Goal: Task Accomplishment & Management: Complete application form

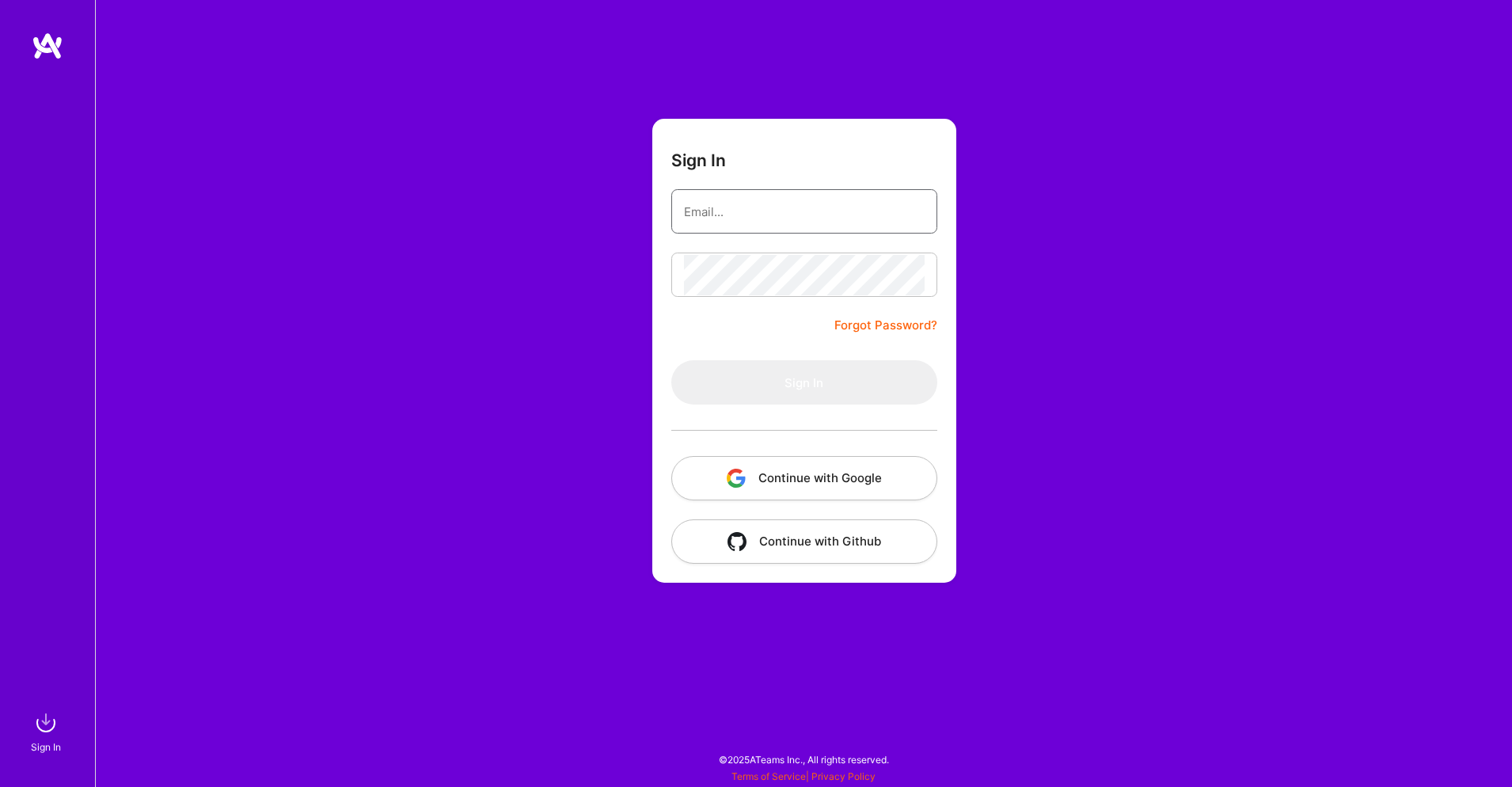
click at [778, 212] on input "email" at bounding box center [805, 211] width 241 height 40
type input "[PERSON_NAME][EMAIL_ADDRESS]"
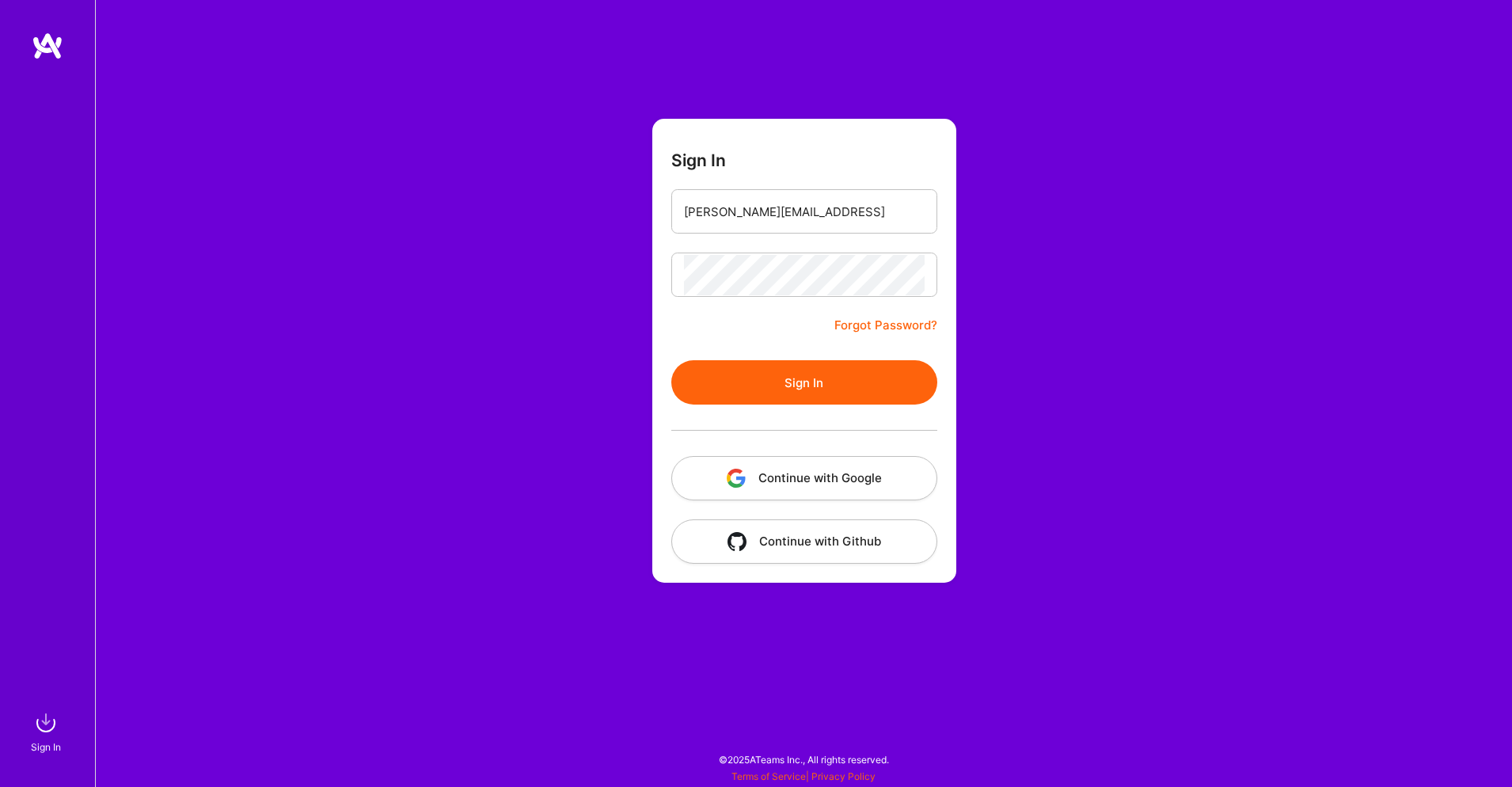
click at [735, 387] on button "Sign In" at bounding box center [804, 382] width 266 height 44
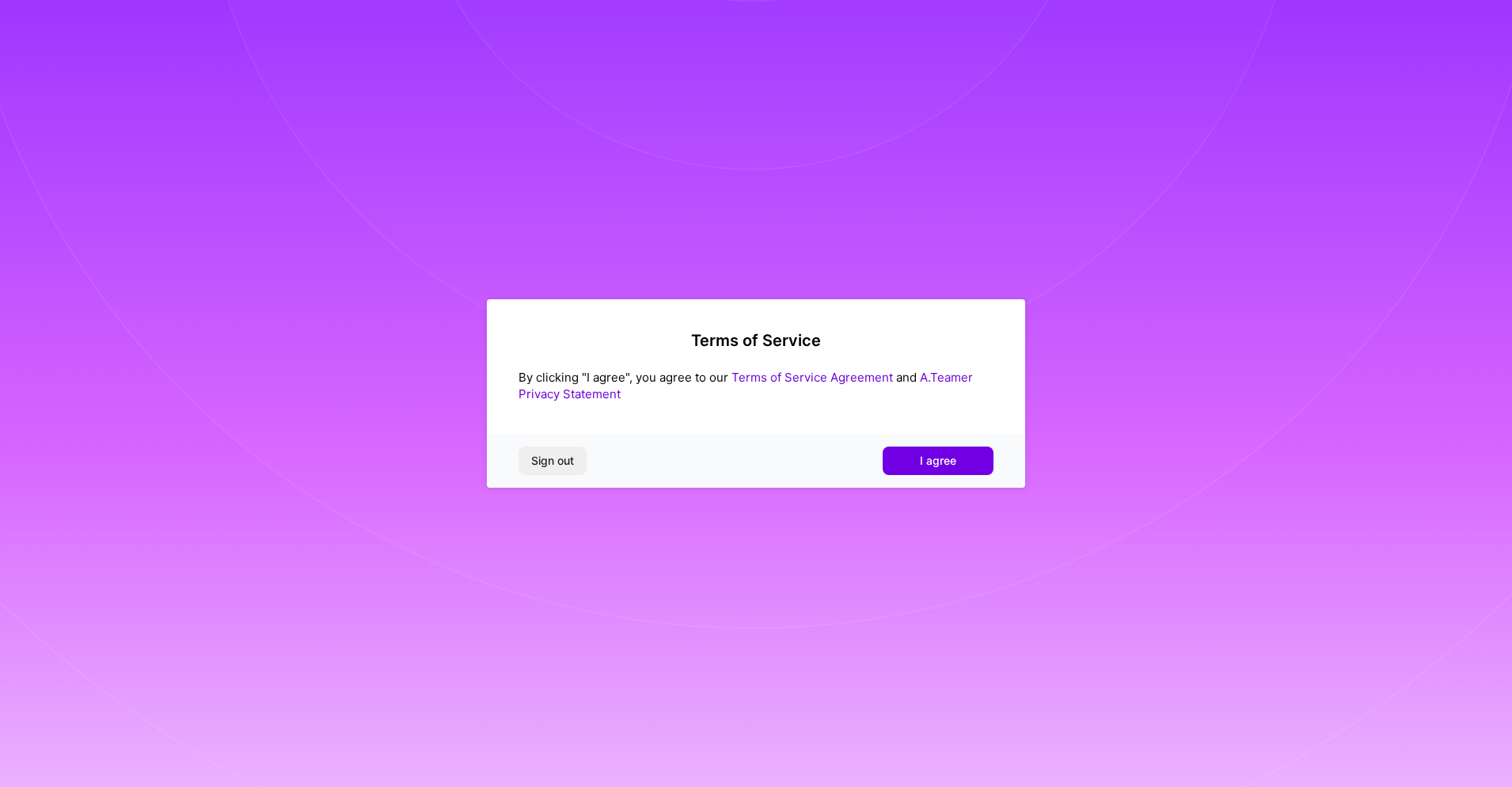
click at [940, 469] on button "I agree" at bounding box center [938, 461] width 111 height 29
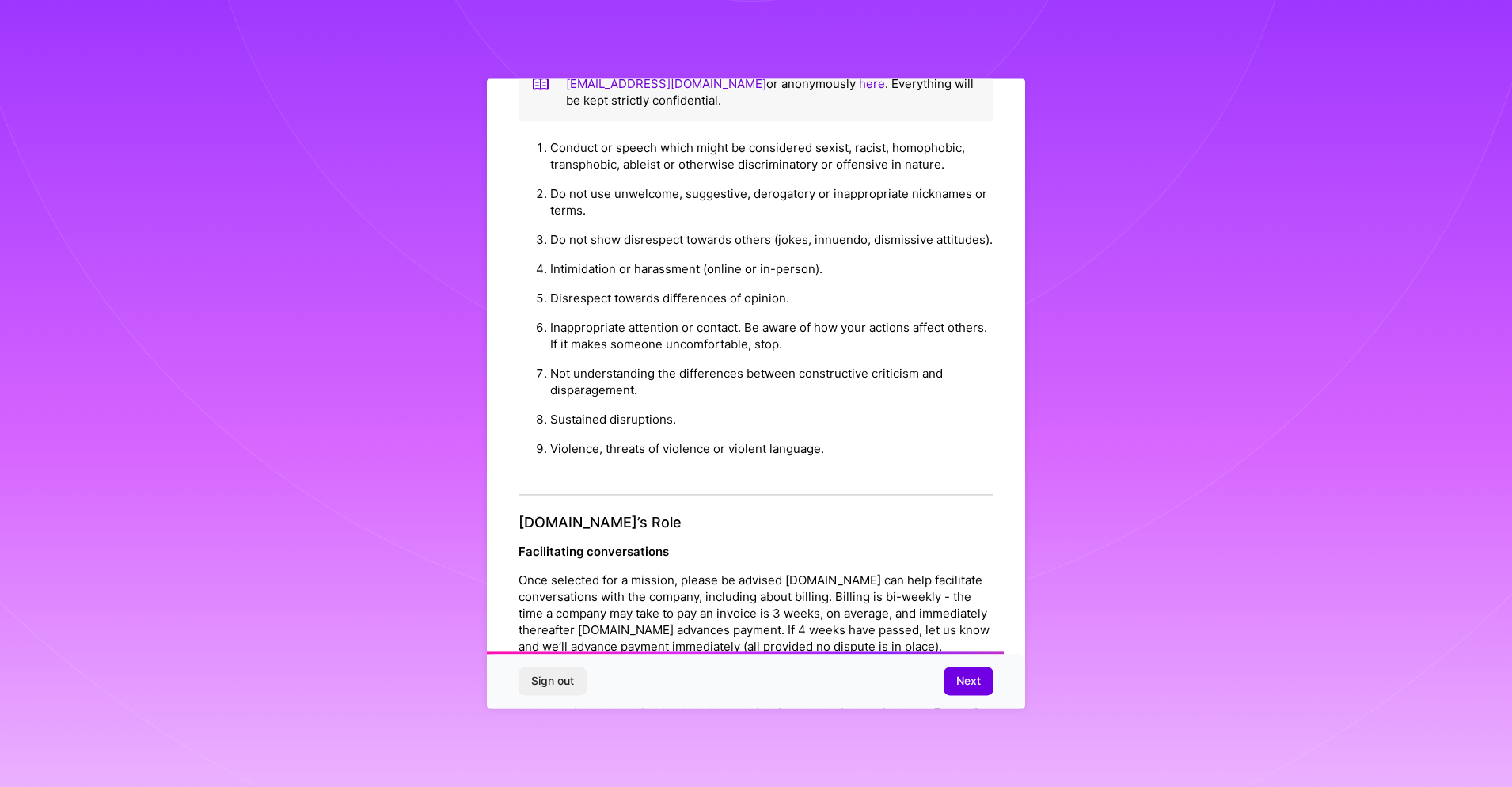
scroll to position [1583, 0]
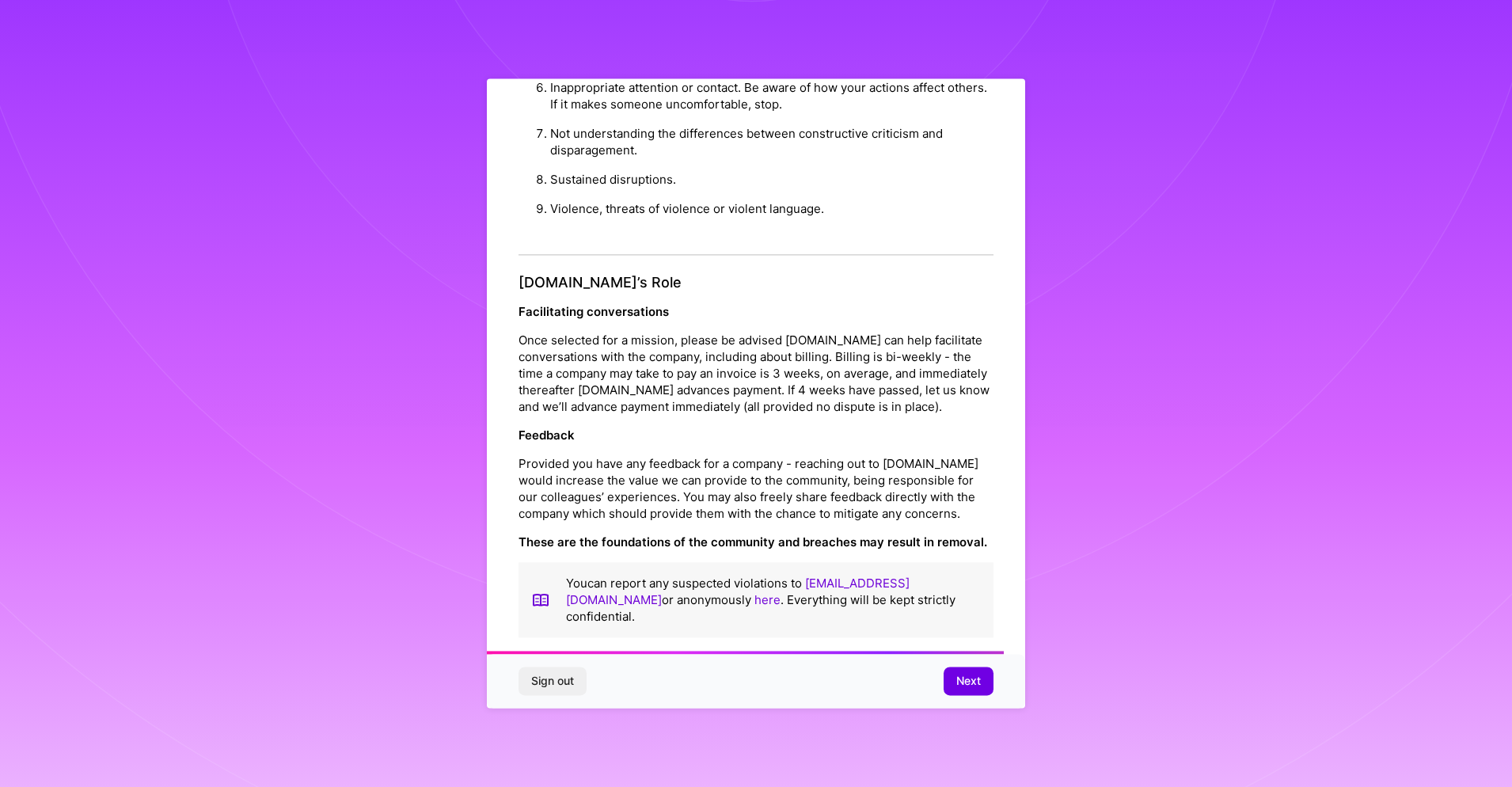
click at [975, 668] on button "Next" at bounding box center [968, 681] width 50 height 29
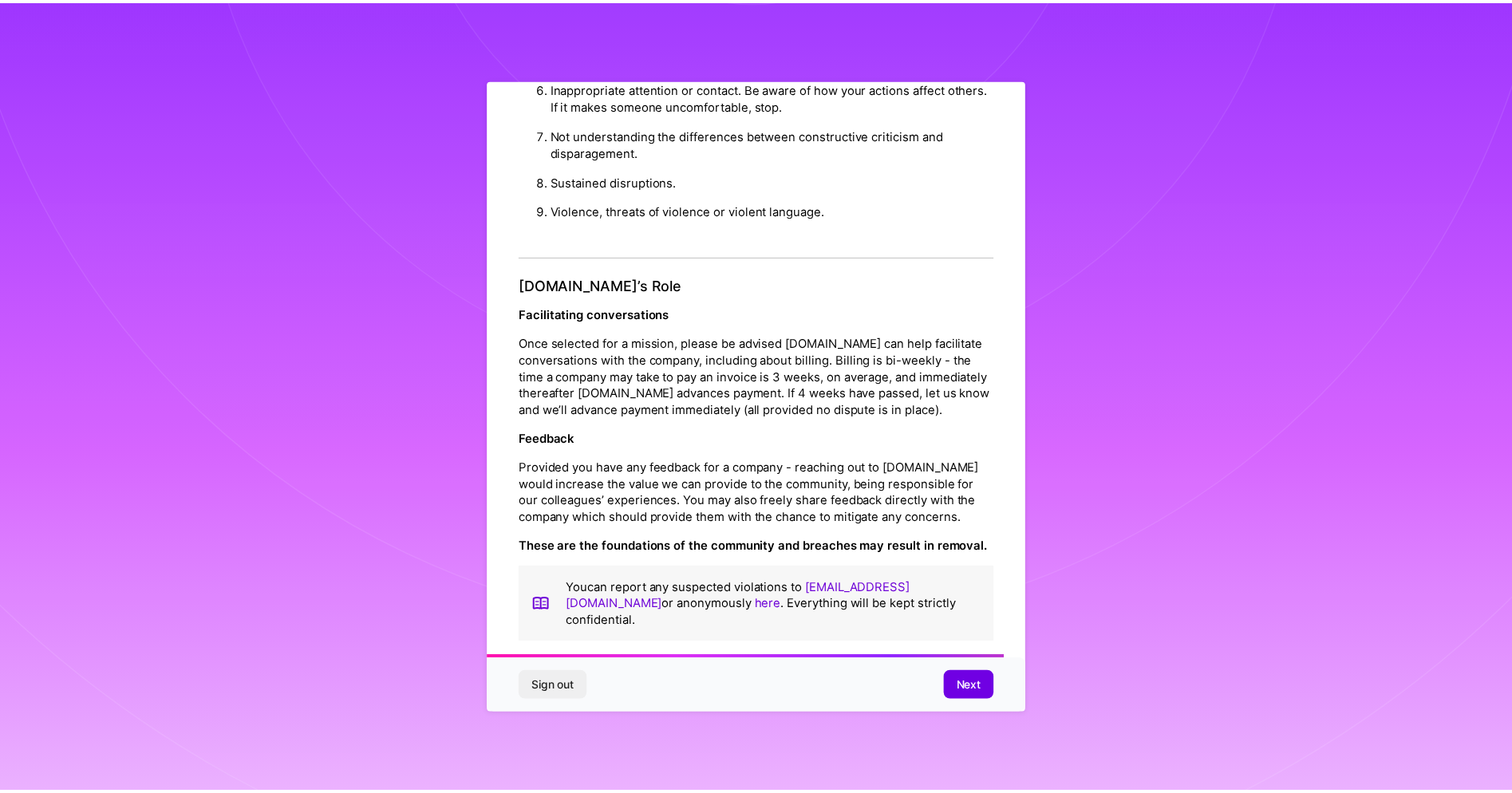
scroll to position [0, 0]
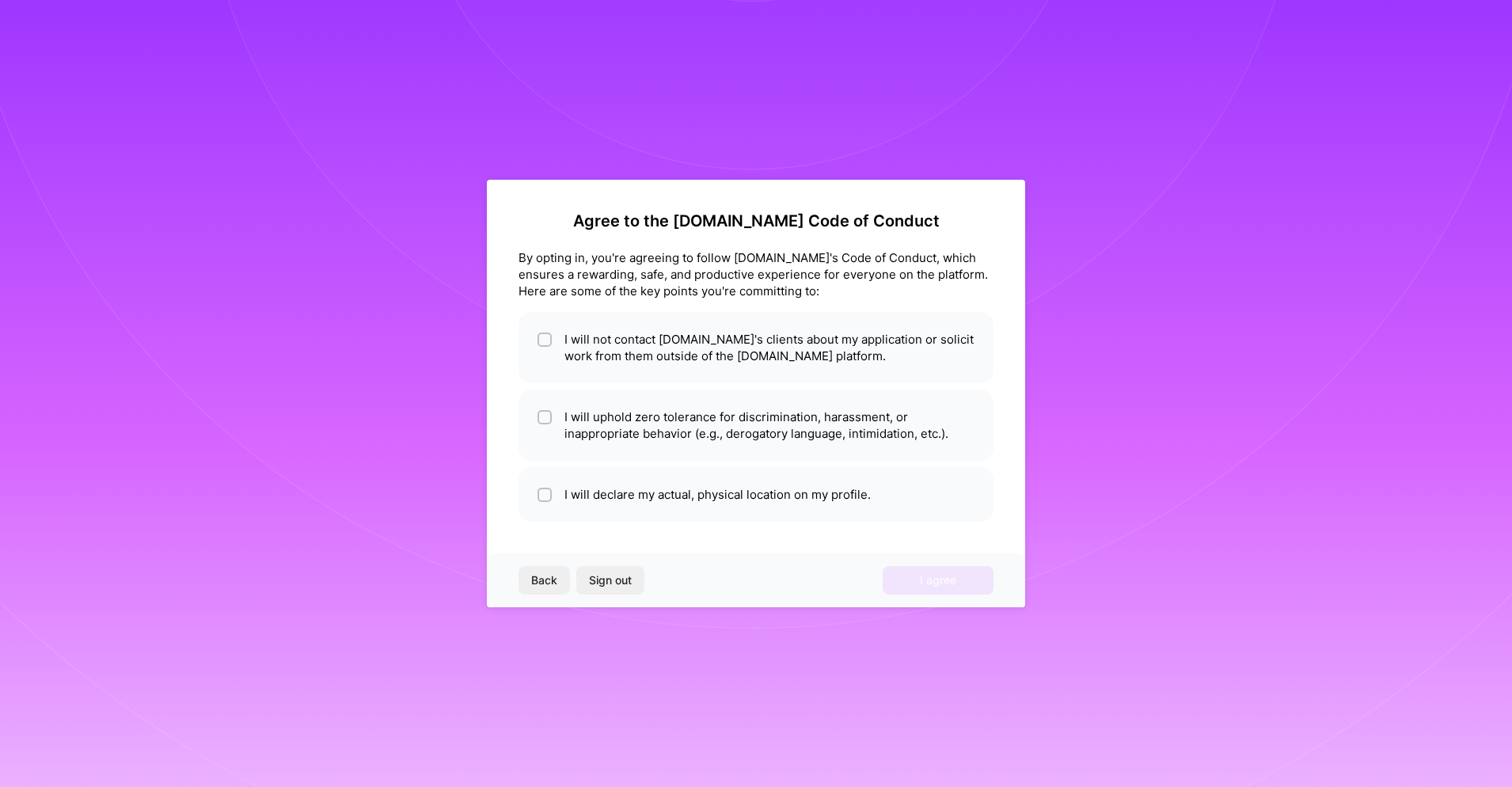
click at [548, 339] on input "checkbox" at bounding box center [546, 340] width 11 height 11
checkbox input "true"
click at [558, 424] on li "I will uphold zero tolerance for discrimination, harassment, or inappropriate b…" at bounding box center [756, 425] width 475 height 72
checkbox input "true"
click at [545, 496] on input "checkbox" at bounding box center [546, 495] width 11 height 11
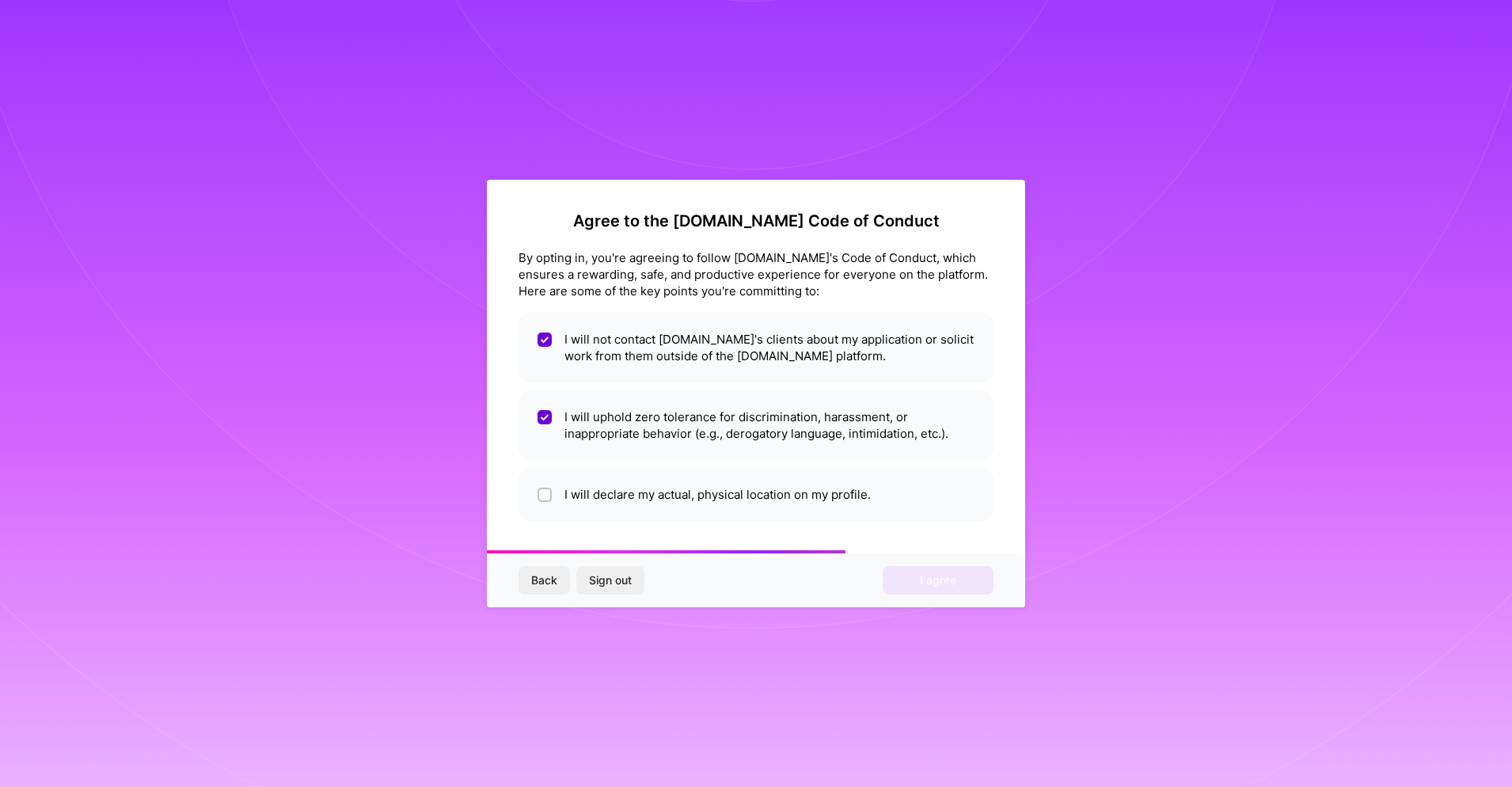
checkbox input "true"
click at [931, 580] on span "I agree" at bounding box center [938, 580] width 37 height 16
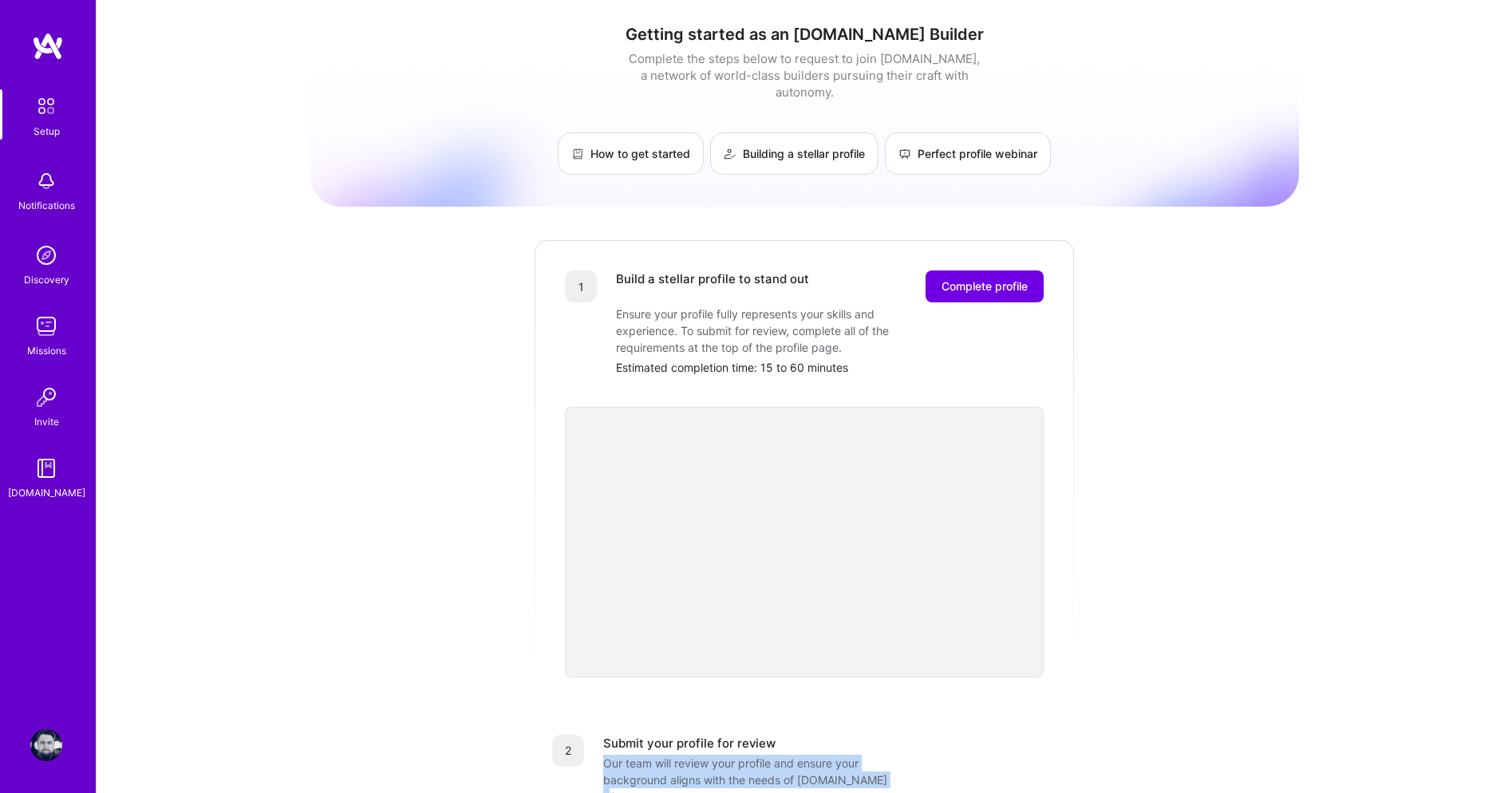
drag, startPoint x: 602, startPoint y: 744, endPoint x: 911, endPoint y: 758, distance: 309.3
click at [911, 758] on div "2 Submit your profile for review Our team will review your profile and ensure y…" at bounding box center [804, 779] width 504 height 90
click at [911, 758] on div "Our team will review your profile and ensure your background aligns with the ne…" at bounding box center [763, 779] width 319 height 50
click at [1125, 508] on div "Getting started as an A.Team Builder Complete the steps below to request to joi…" at bounding box center [804, 622] width 990 height 1221
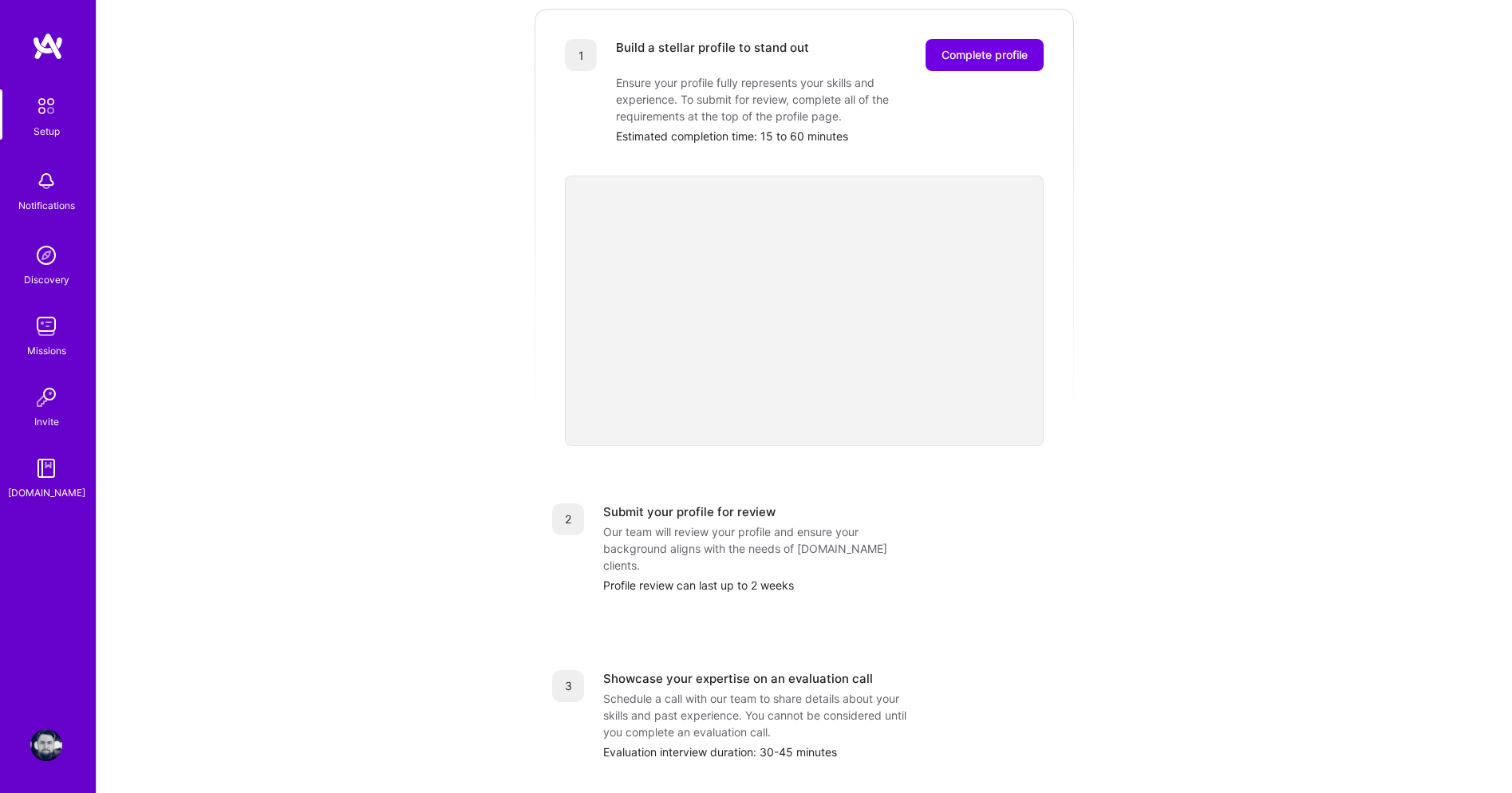
scroll to position [419, 0]
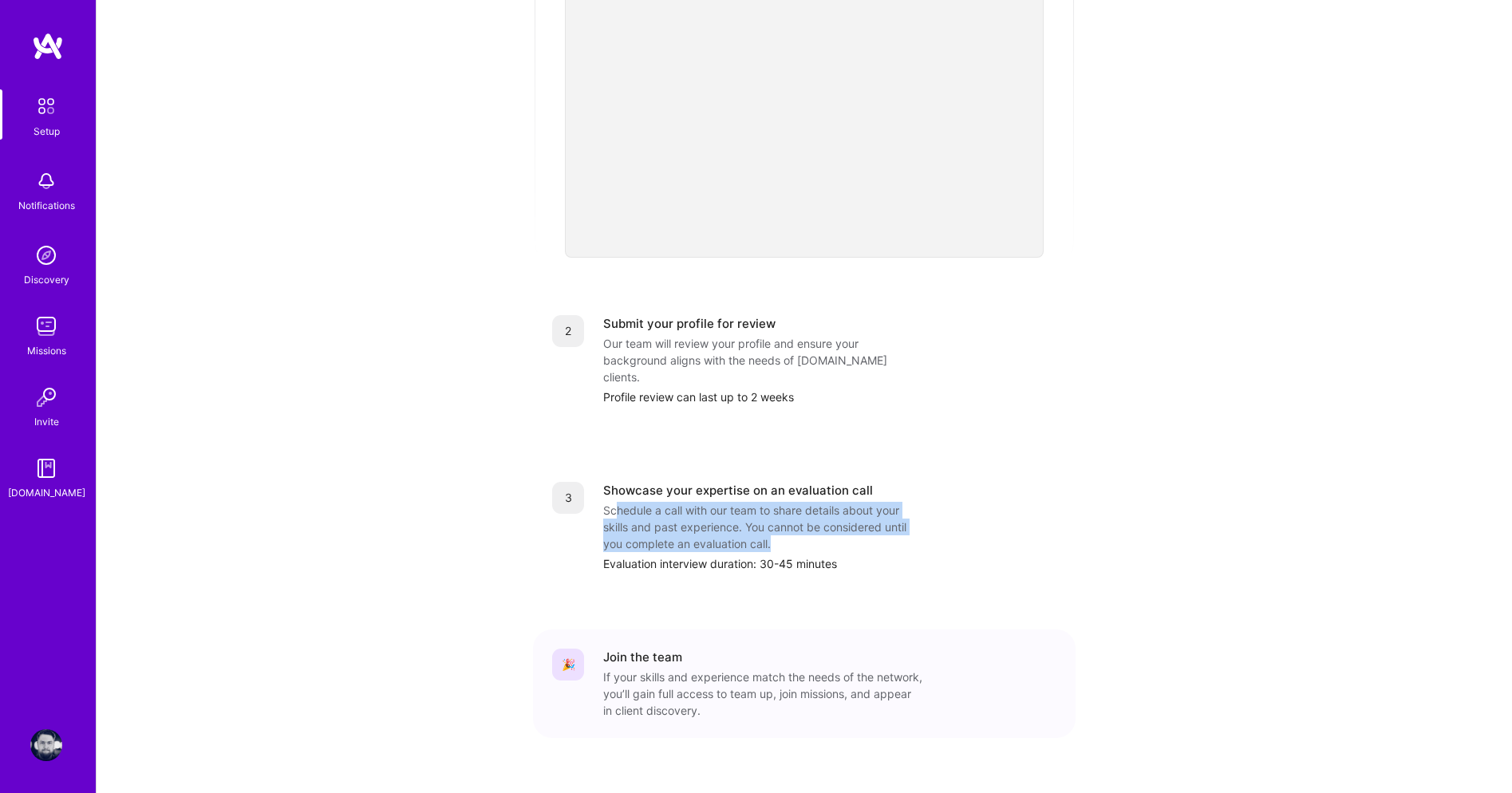
drag, startPoint x: 617, startPoint y: 478, endPoint x: 839, endPoint y: 507, distance: 223.9
click at [839, 507] on div "Schedule a call with our team to share details about your skills and past exper…" at bounding box center [763, 526] width 319 height 50
click at [838, 510] on div "Schedule a call with our team to share details about your skills and past exper…" at bounding box center [763, 526] width 319 height 50
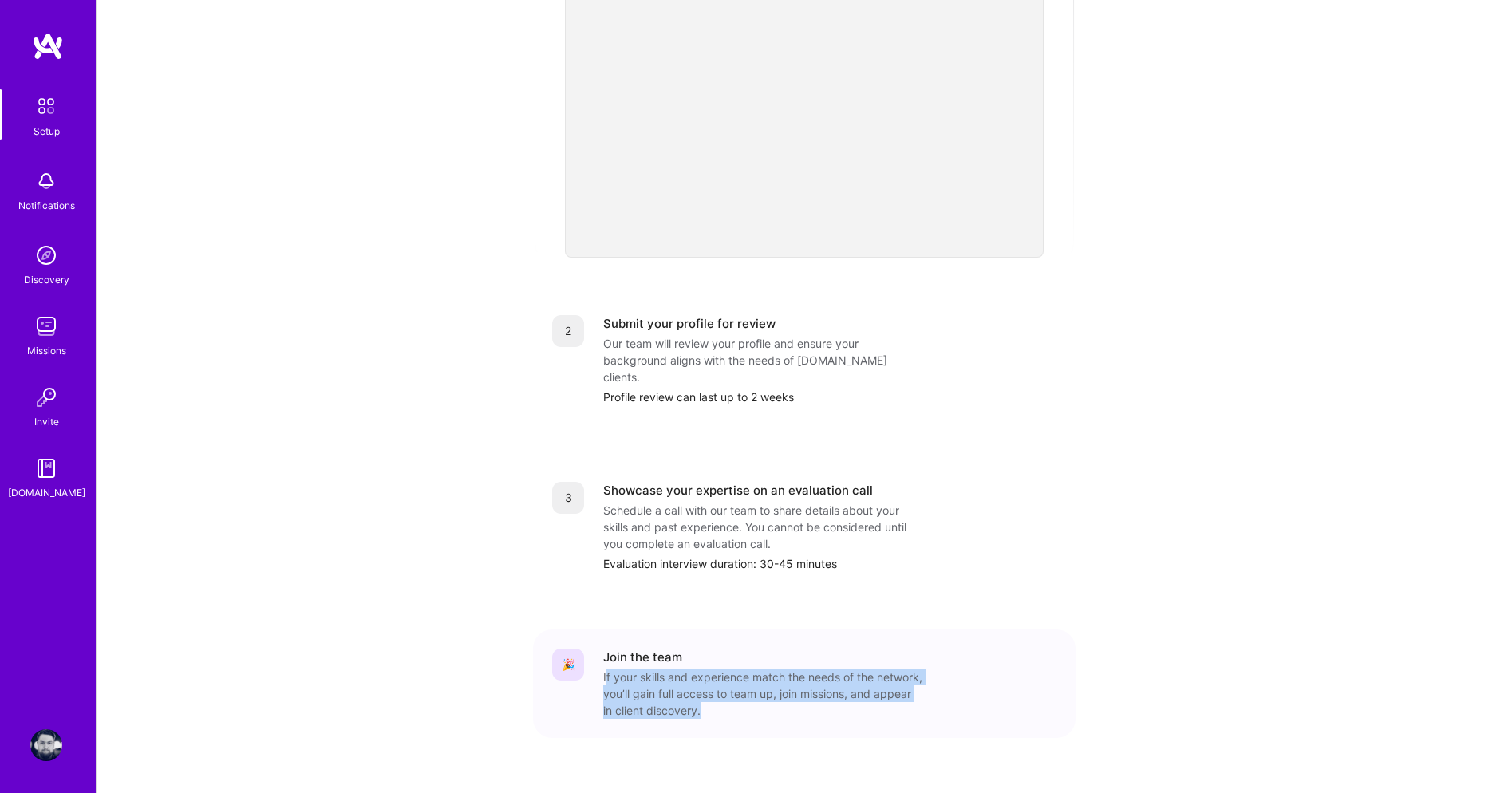
drag, startPoint x: 608, startPoint y: 638, endPoint x: 807, endPoint y: 686, distance: 204.7
click at [807, 686] on div "🎉 Join the team If your skills and experience match the needs of the network, y…" at bounding box center [804, 683] width 543 height 108
click at [560, 648] on div "🎉" at bounding box center [568, 664] width 32 height 32
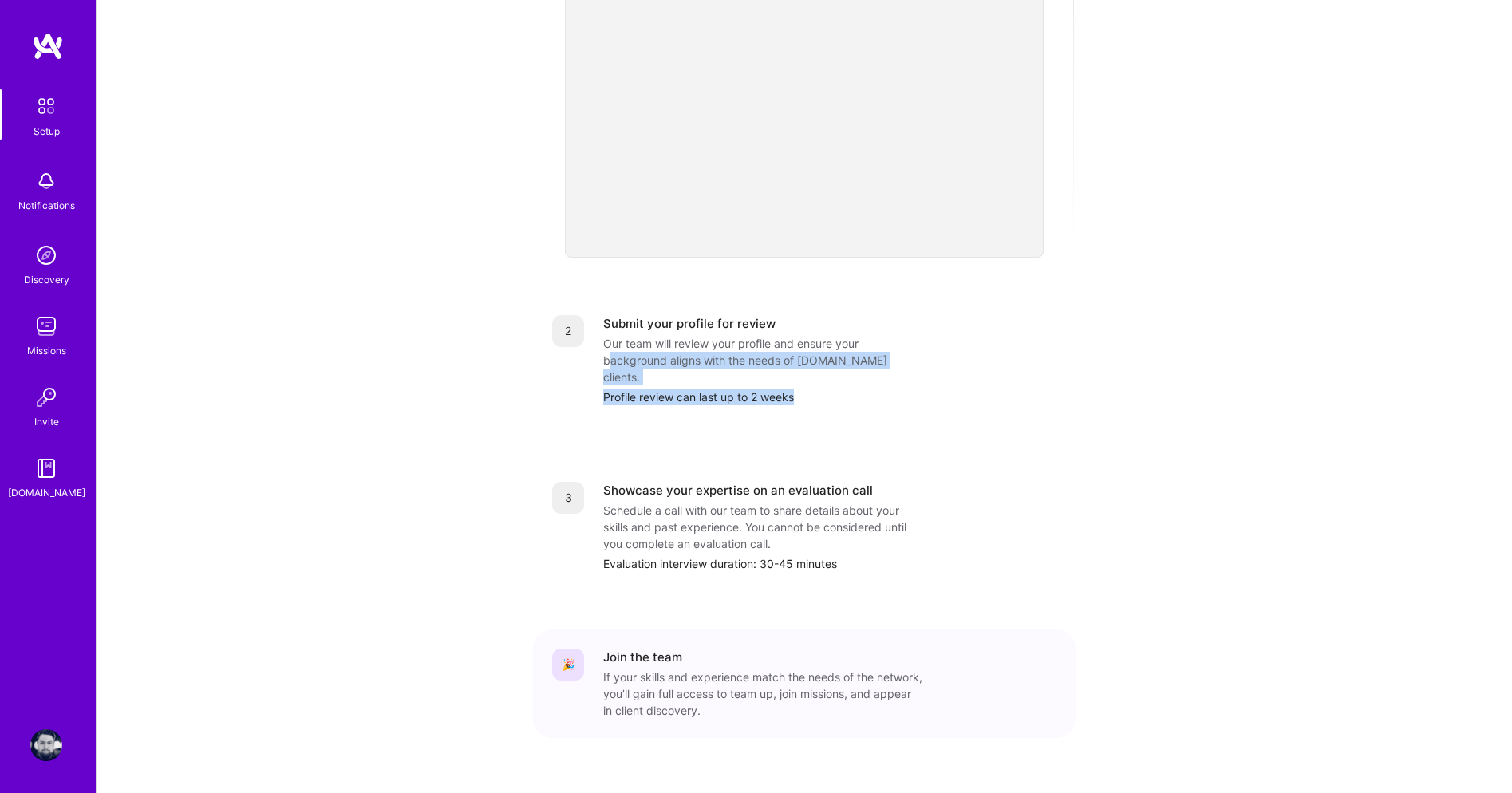
drag, startPoint x: 676, startPoint y: 339, endPoint x: 871, endPoint y: 373, distance: 197.9
click at [871, 373] on div "2 Submit your profile for review Our team will review your profile and ensure y…" at bounding box center [804, 360] width 543 height 128
click at [851, 382] on div "2 Submit your profile for review Our team will review your profile and ensure y…" at bounding box center [804, 360] width 543 height 128
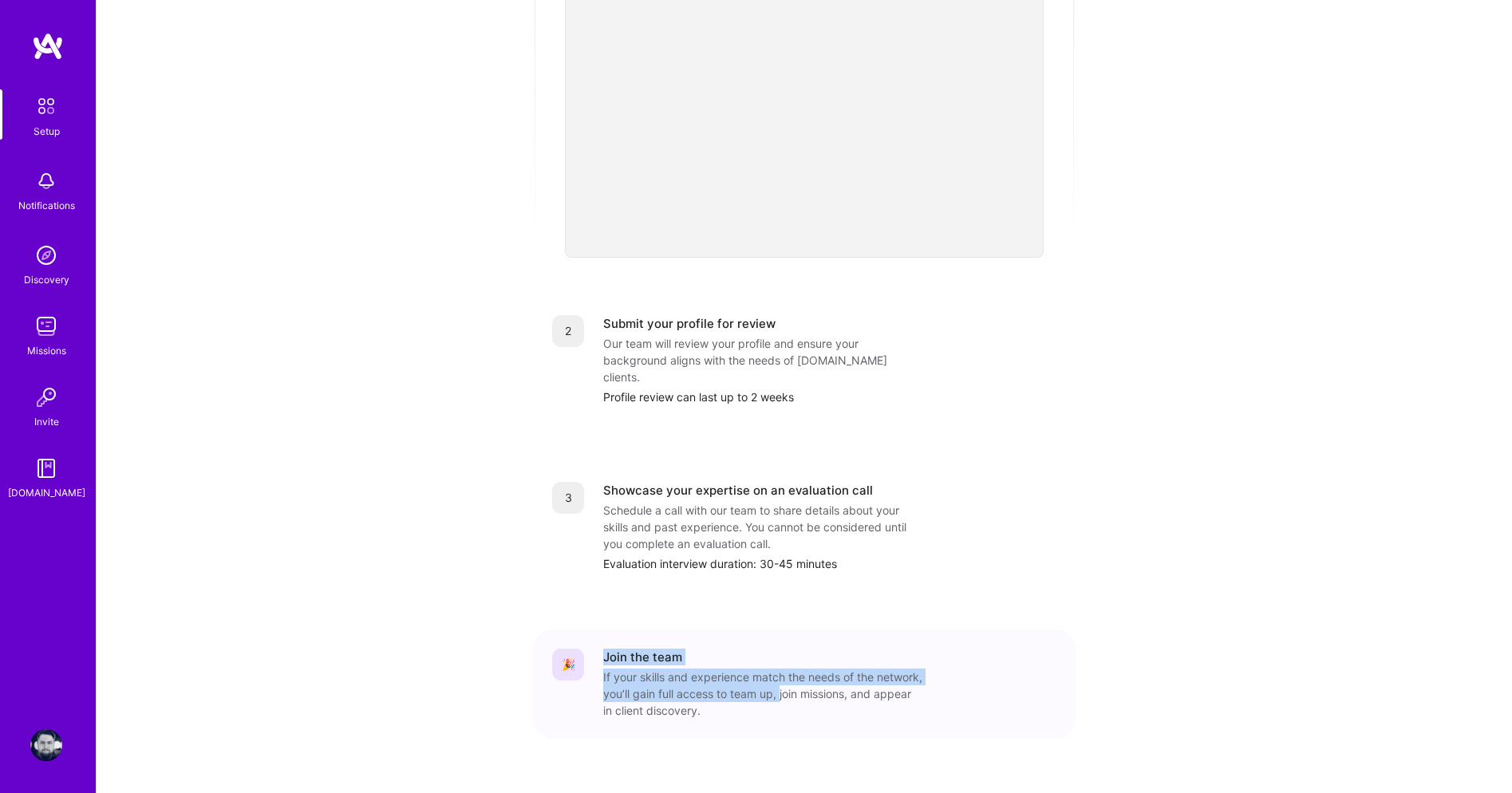
drag, startPoint x: 592, startPoint y: 642, endPoint x: 830, endPoint y: 666, distance: 239.2
click at [830, 666] on div "🎉 Join the team If your skills and experience match the needs of the network, y…" at bounding box center [804, 683] width 504 height 70
drag, startPoint x: 830, startPoint y: 666, endPoint x: 840, endPoint y: 688, distance: 24.2
click at [840, 688] on div "🎉 Join the team If your skills and experience match the needs of the network, y…" at bounding box center [804, 683] width 543 height 108
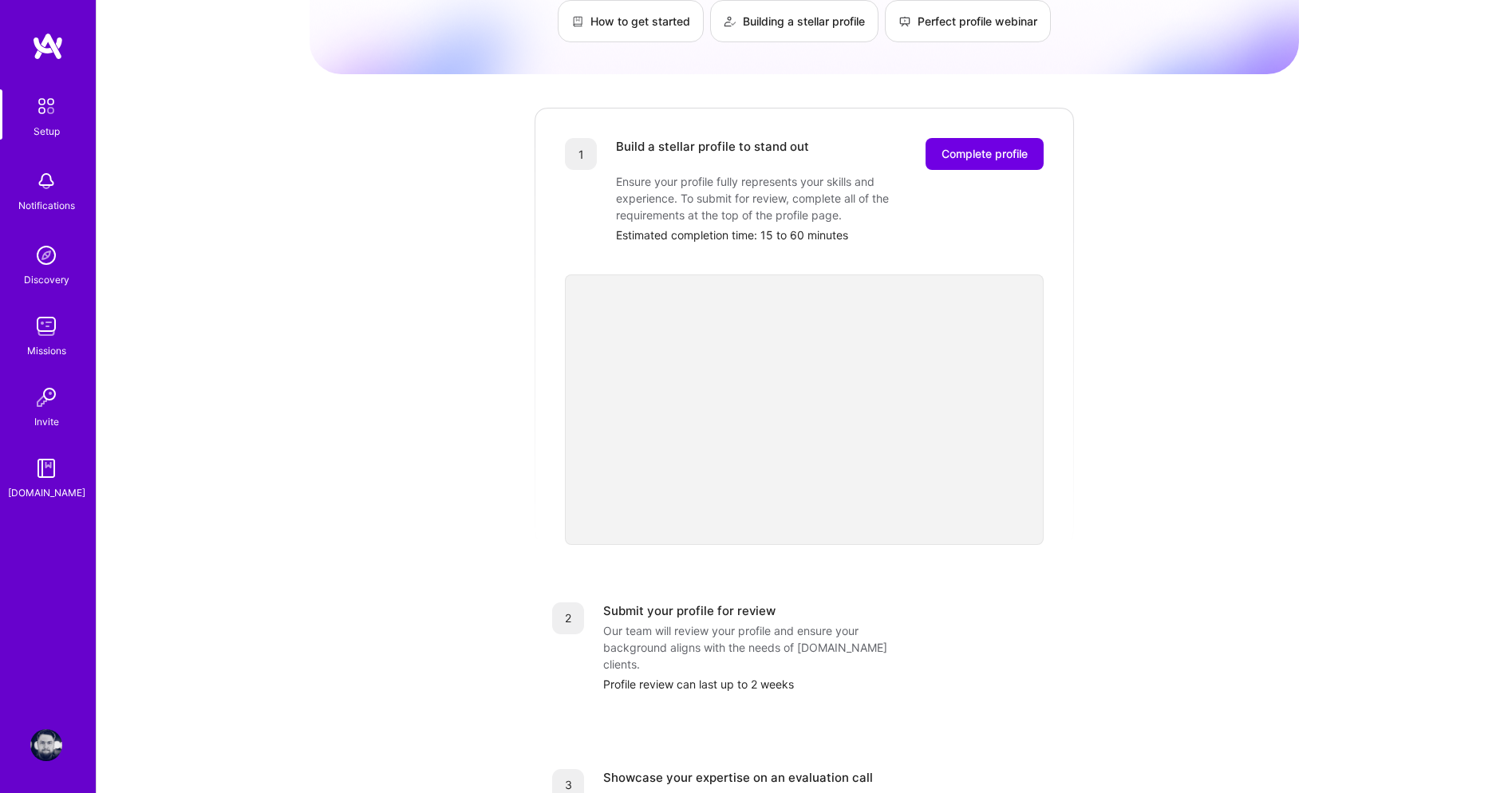
scroll to position [0, 0]
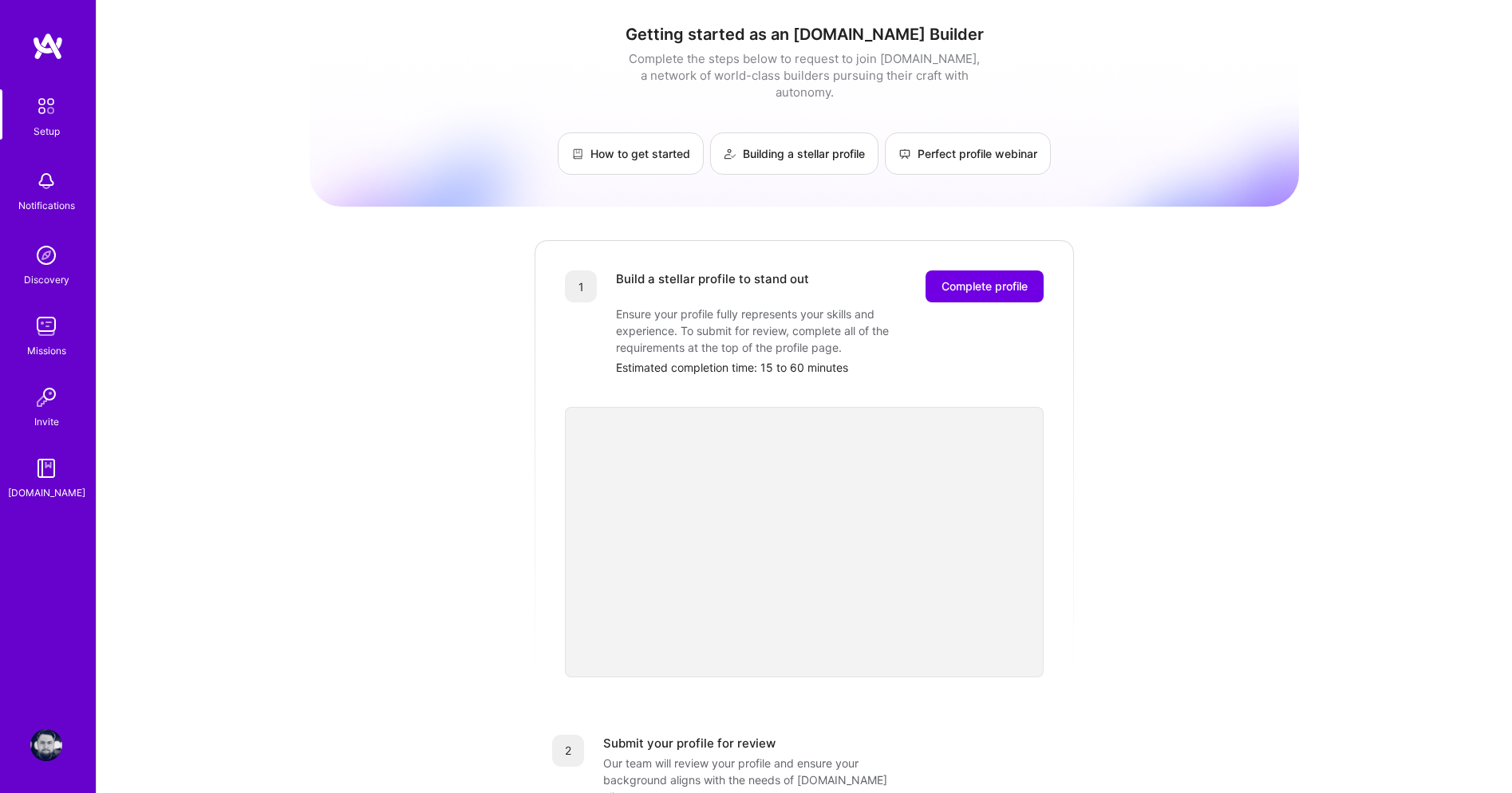
click at [975, 279] on span "Complete profile" at bounding box center [984, 287] width 86 height 16
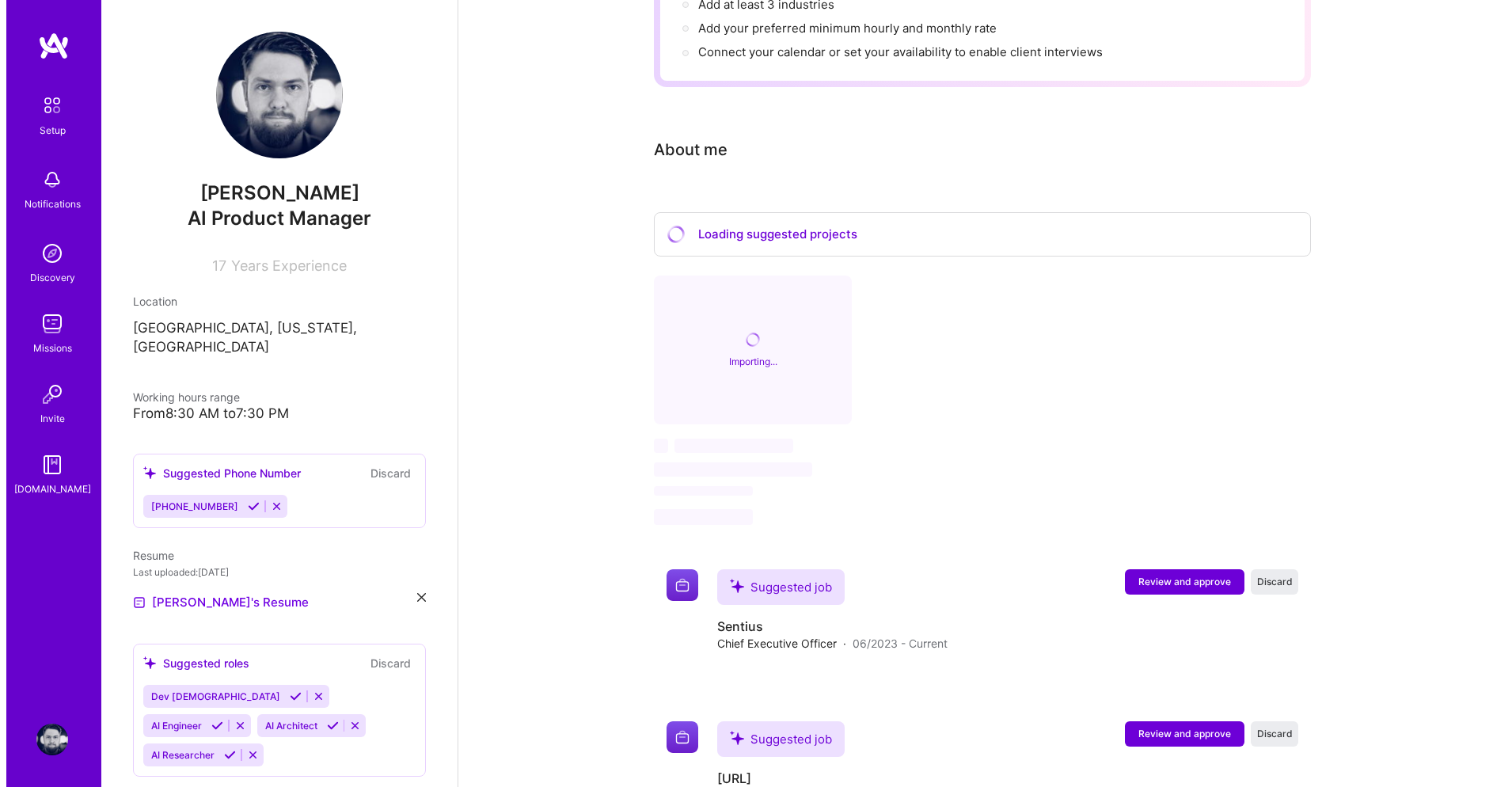
scroll to position [712, 0]
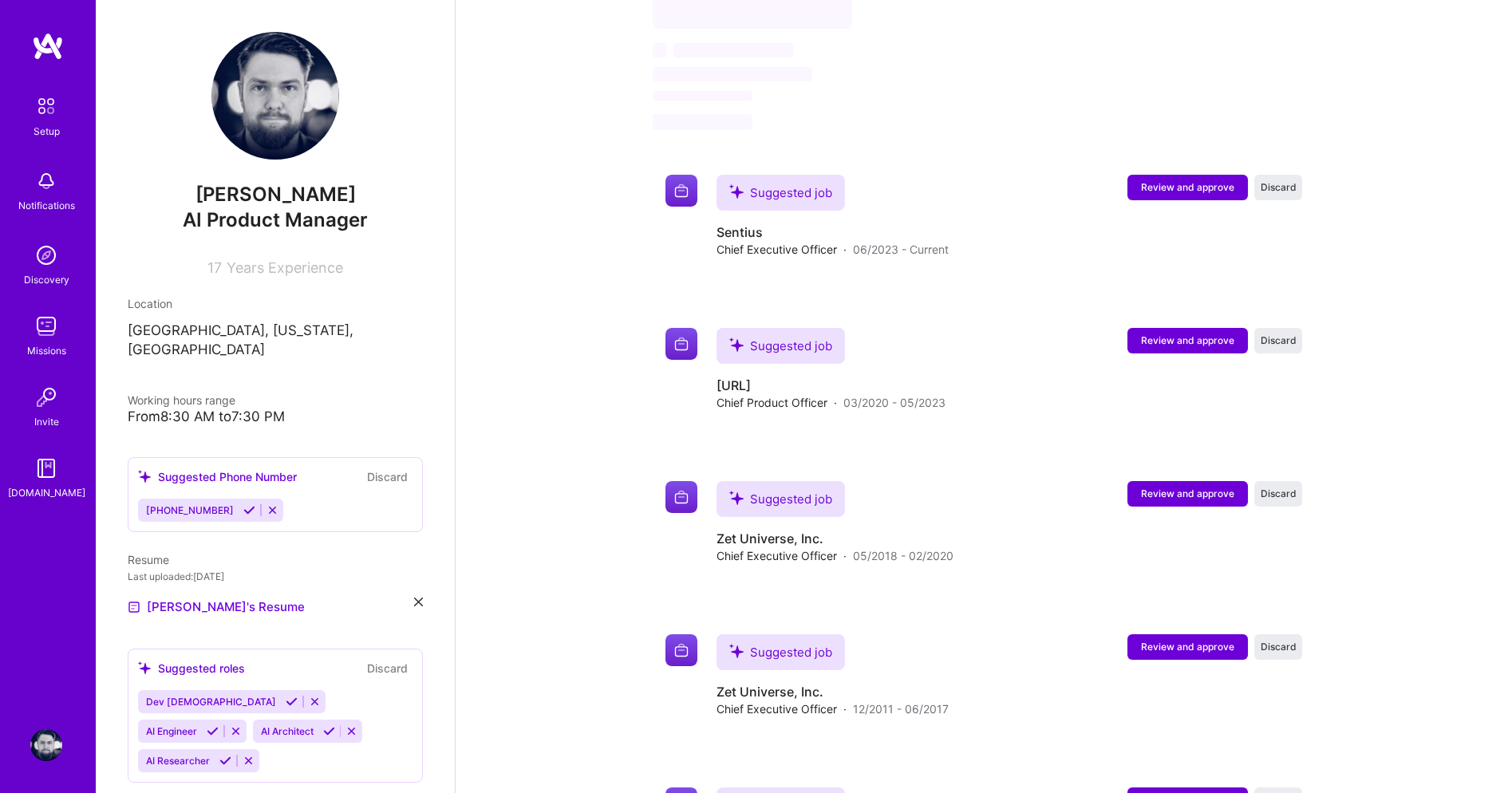
click at [1171, 175] on button "Review and approve" at bounding box center [1187, 187] width 121 height 25
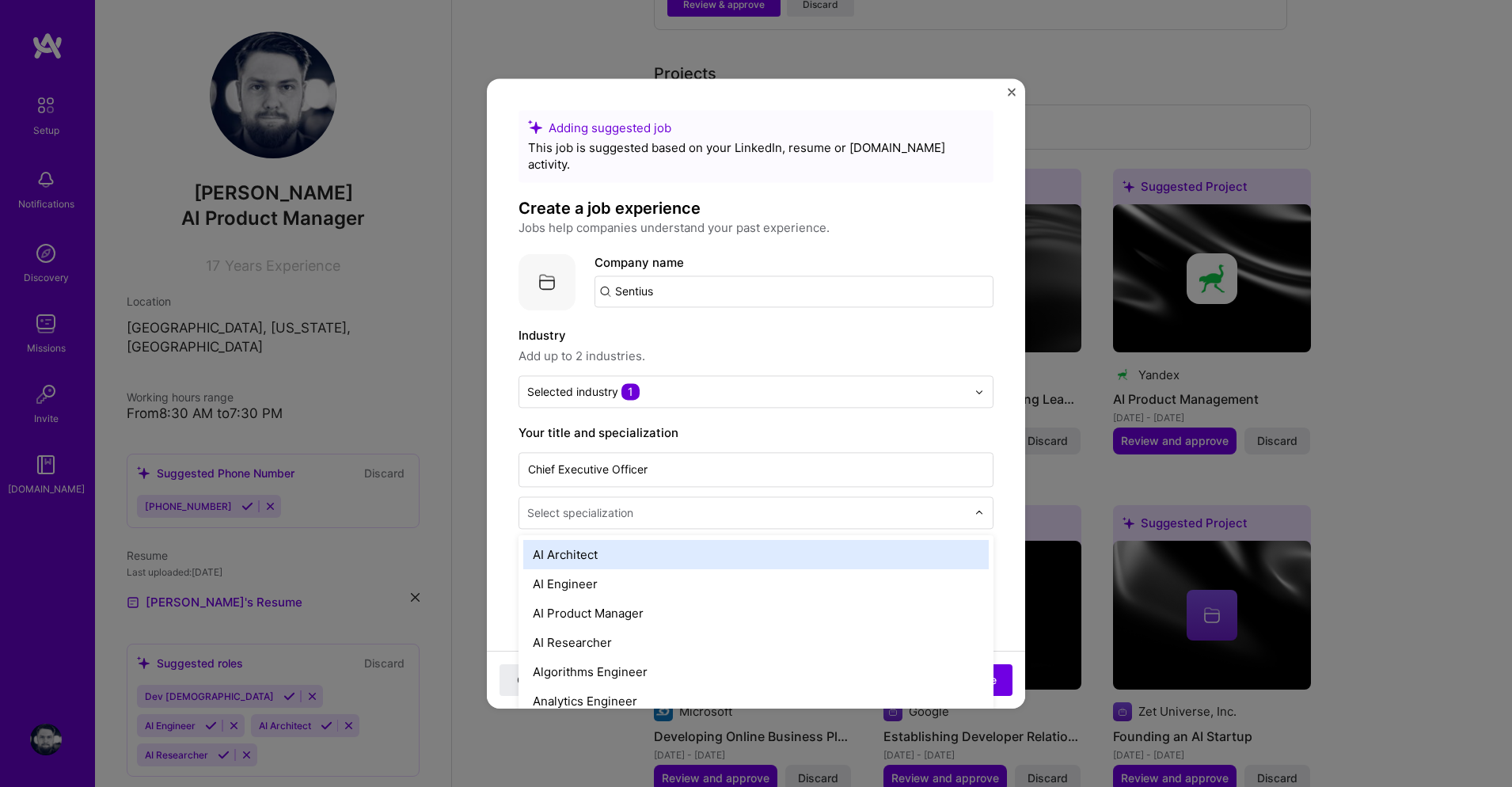
click at [763, 505] on div at bounding box center [748, 512] width 443 height 20
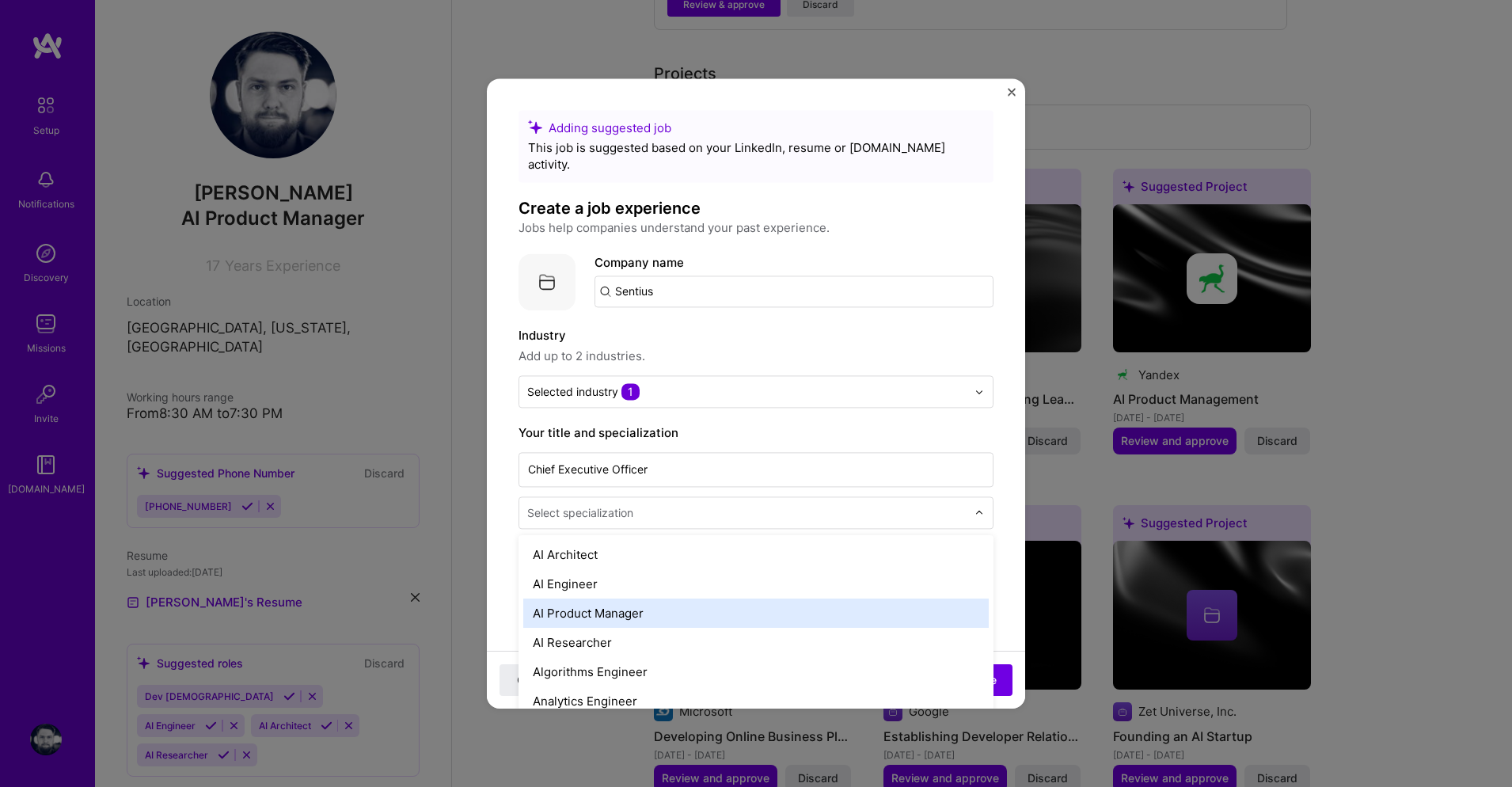
click at [742, 599] on div "AI Product Manager" at bounding box center [756, 613] width 465 height 30
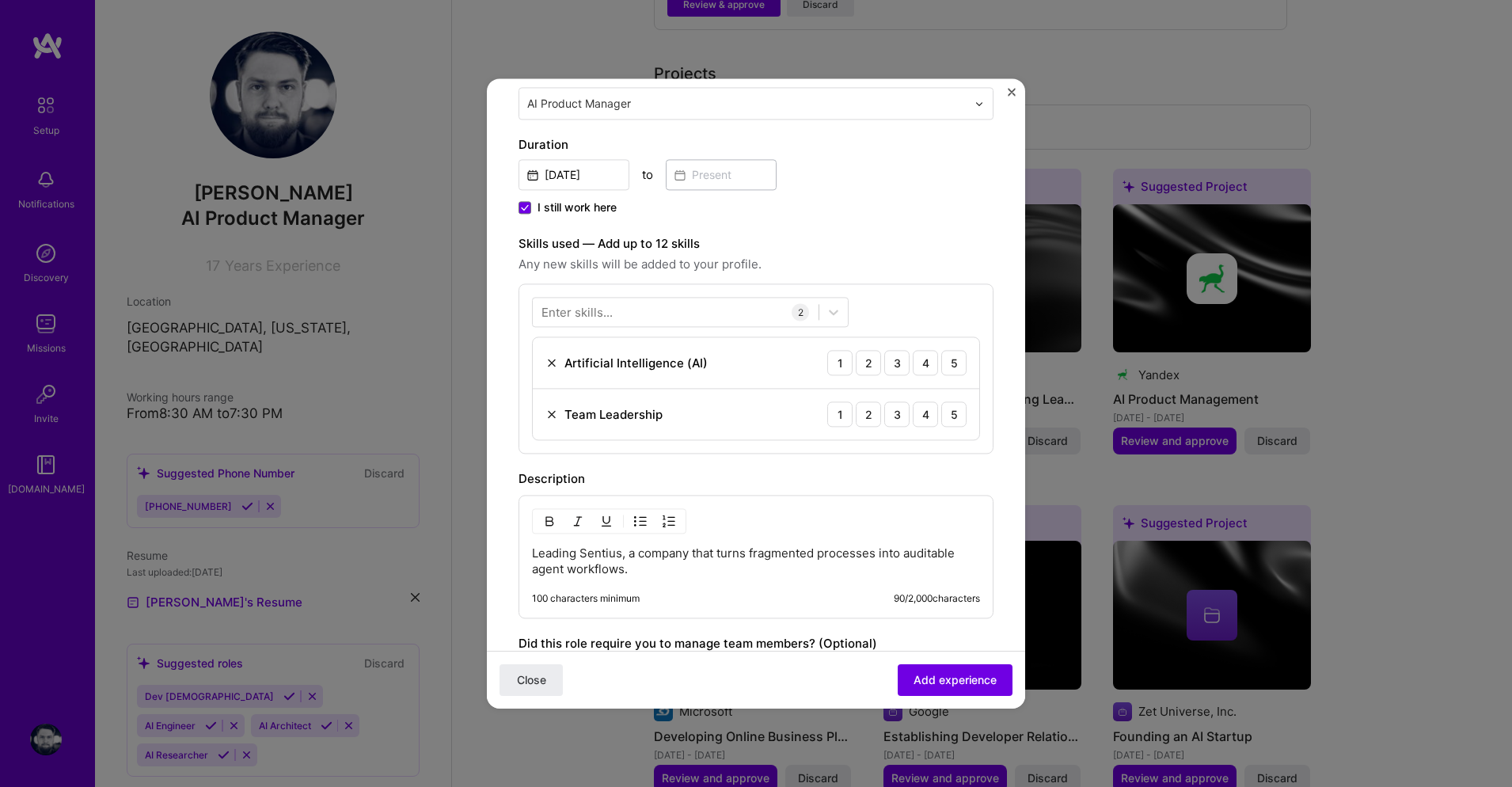
scroll to position [646, 0]
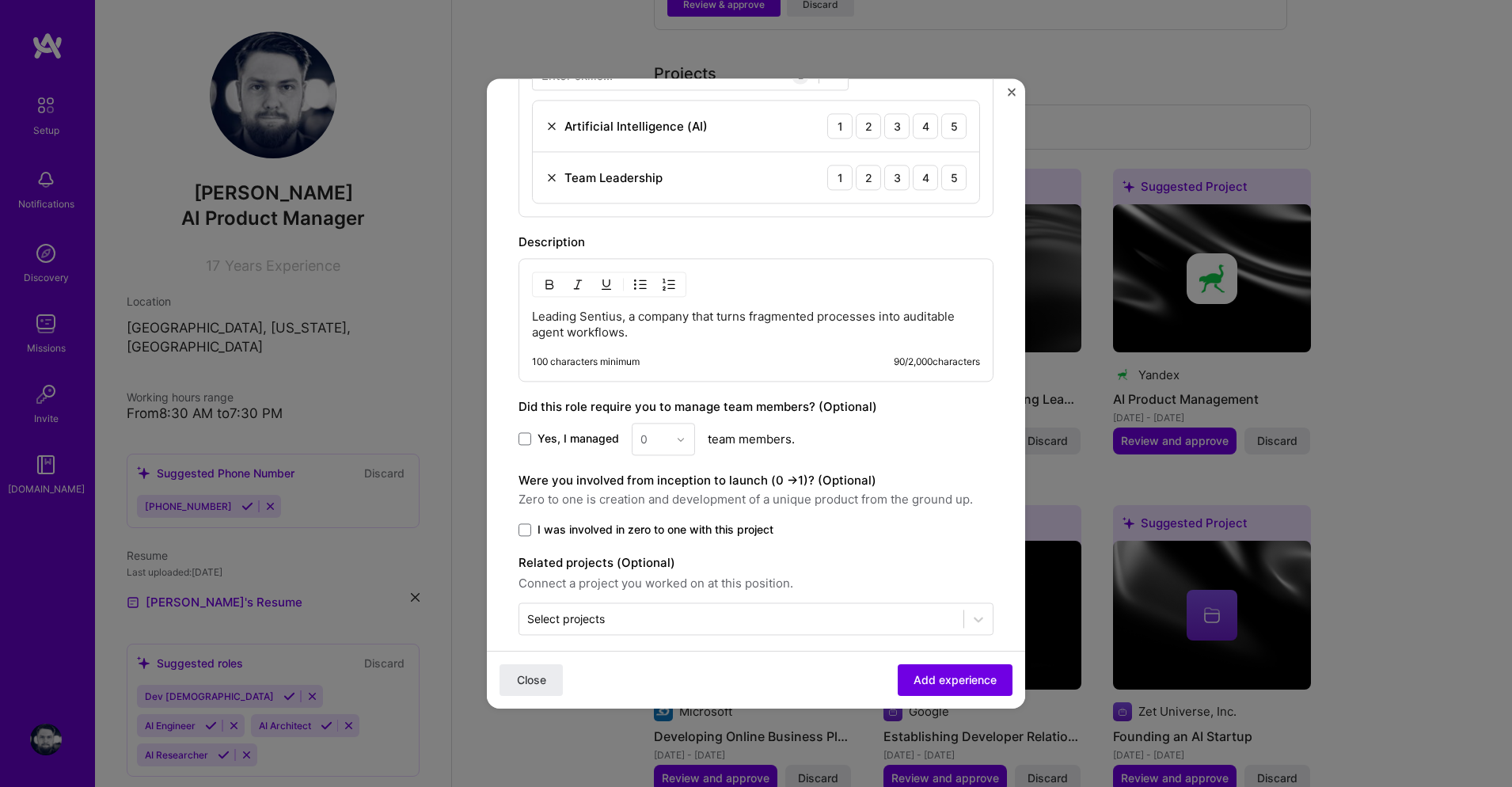
click at [561, 610] on div "Select projects" at bounding box center [566, 618] width 78 height 17
click at [876, 608] on div at bounding box center [741, 618] width 429 height 20
click at [533, 695] on div "Close Add experience" at bounding box center [756, 680] width 539 height 58
click at [524, 675] on span "Close" at bounding box center [532, 680] width 30 height 16
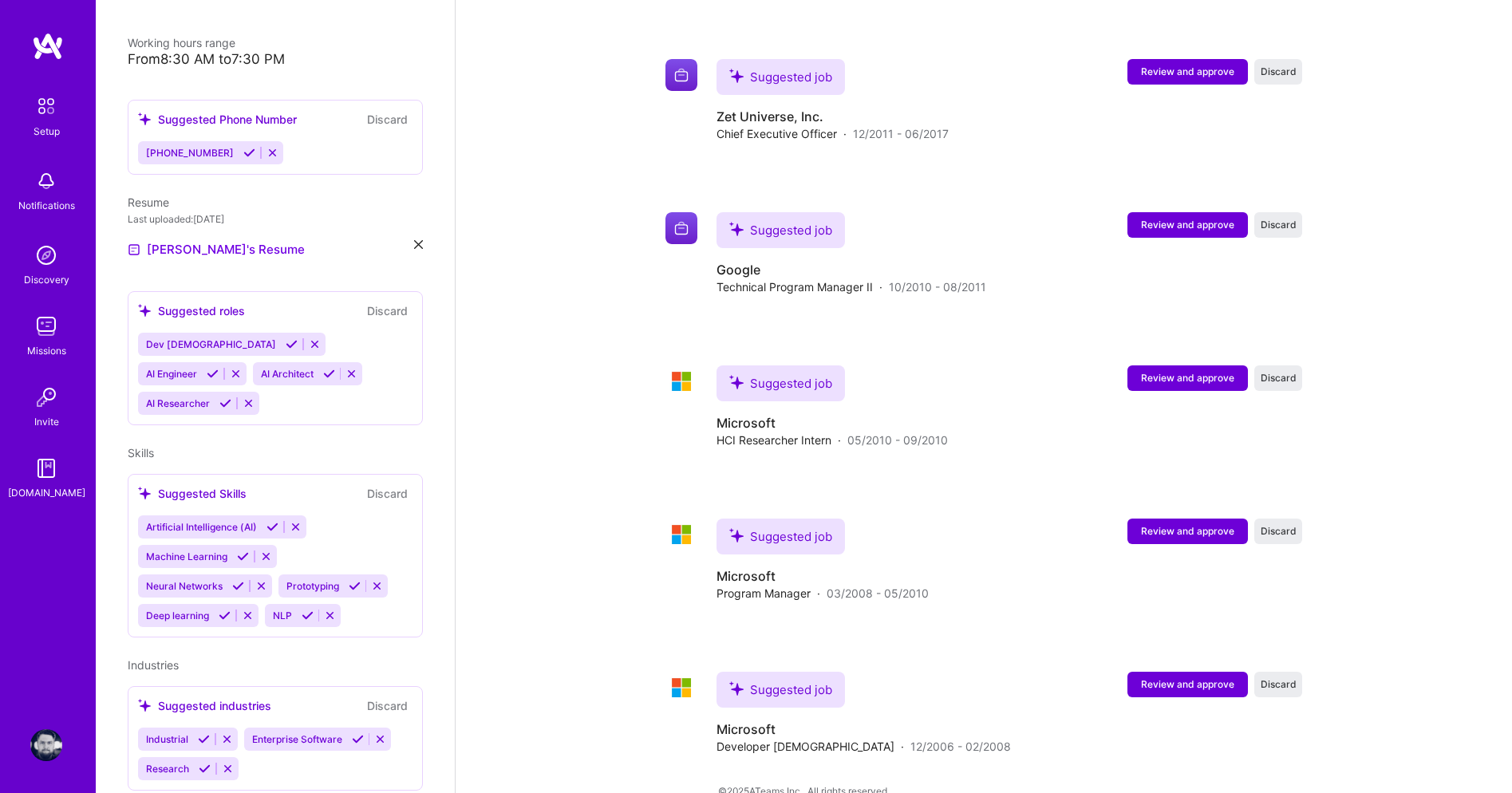
scroll to position [2260, 0]
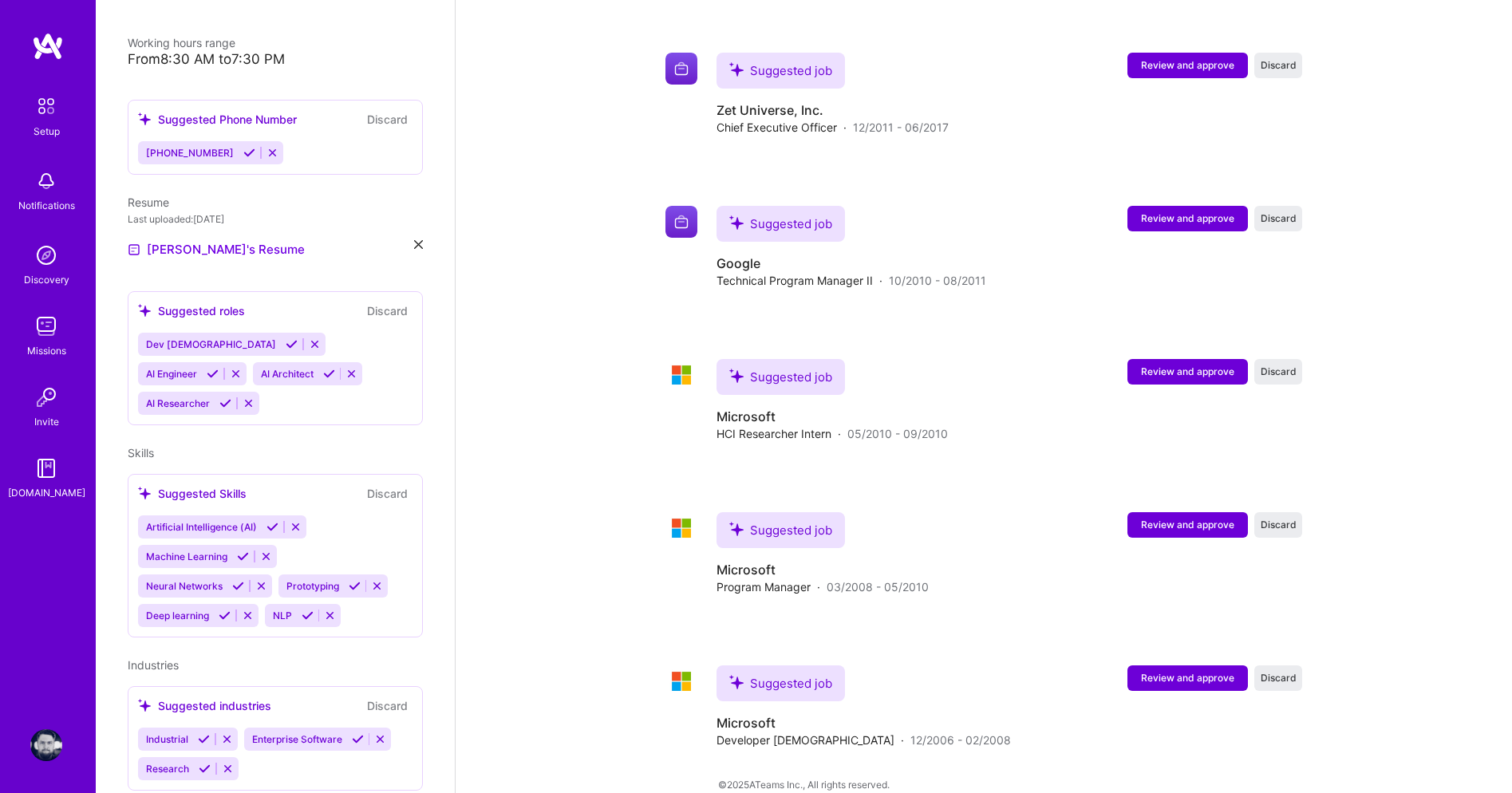
click at [45, 740] on img at bounding box center [46, 745] width 32 height 32
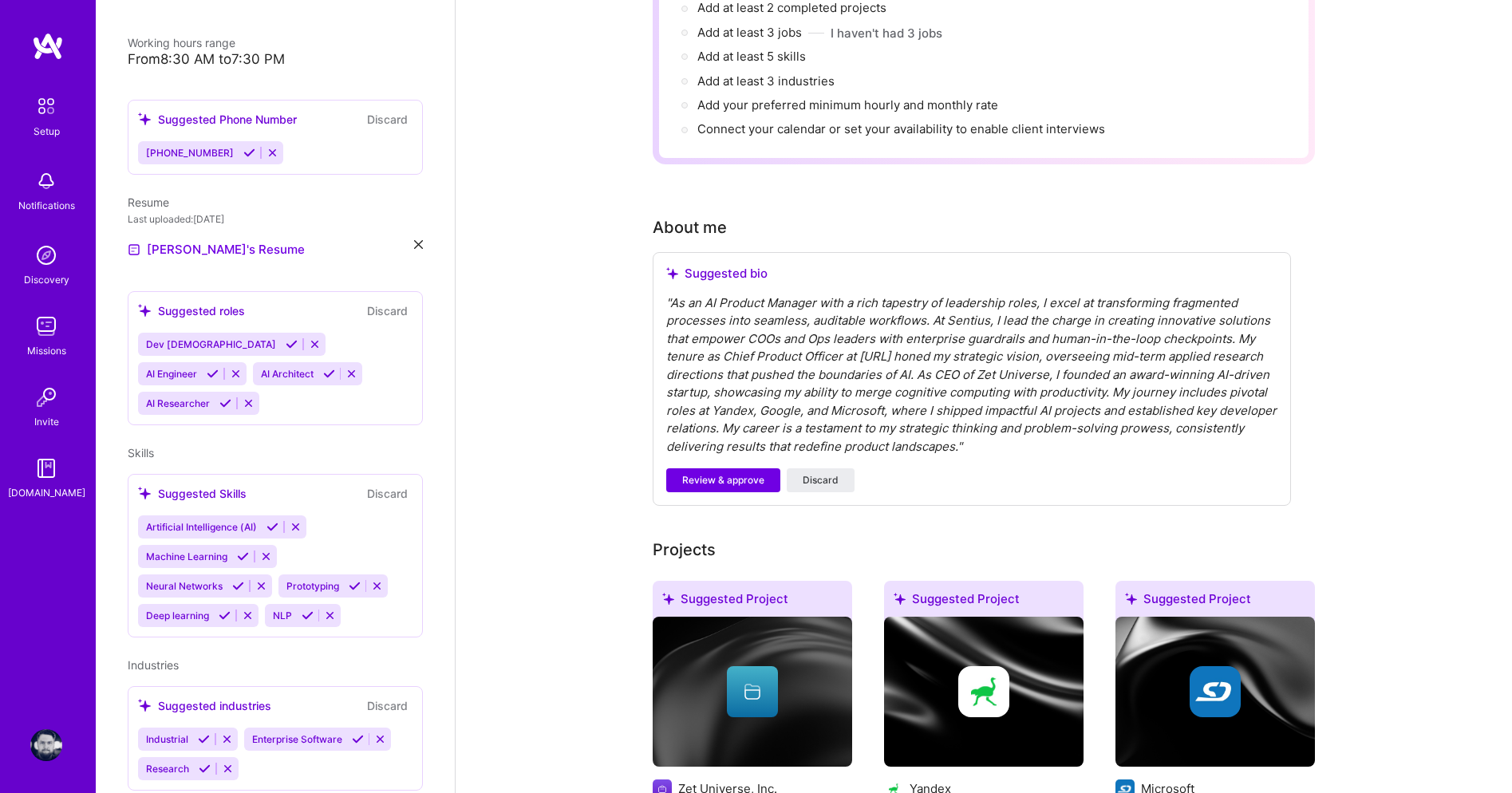
scroll to position [0, 0]
